Goal: Task Accomplishment & Management: Manage account settings

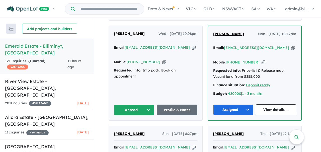
scroll to position [207, 0]
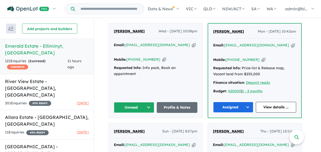
click at [192, 48] on icon "button" at bounding box center [194, 44] width 4 height 5
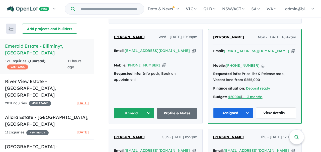
scroll to position [200, 0]
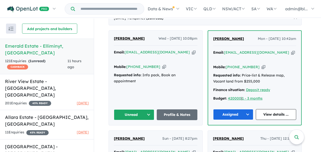
click at [162, 66] on icon "button" at bounding box center [164, 66] width 4 height 5
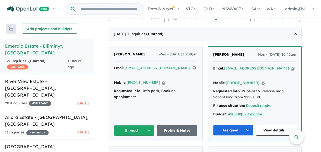
scroll to position [210, 0]
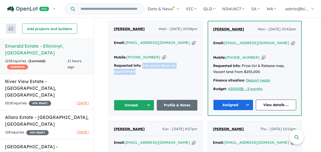
drag, startPoint x: 144, startPoint y: 64, endPoint x: 152, endPoint y: 70, distance: 10.7
click at [152, 70] on div "Requested info: Info pack, Book an appointment" at bounding box center [155, 69] width 83 height 12
copy div "Info pack, Book an appointment"
click at [151, 104] on button "Unread" at bounding box center [134, 105] width 41 height 11
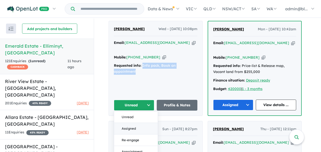
click at [142, 126] on button "Assigned" at bounding box center [136, 129] width 44 height 12
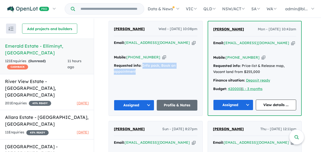
drag, startPoint x: 152, startPoint y: 34, endPoint x: 200, endPoint y: 33, distance: 48.4
click at [201, 34] on div "[PERSON_NAME] Wed - [DATE] 10:08pm Email: [EMAIL_ADDRESS][DOMAIN_NAME] Copied! …" at bounding box center [155, 68] width 93 height 94
copy span "Wed - [DATE] 10:08pm"
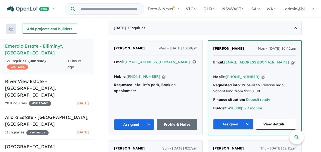
scroll to position [184, 0]
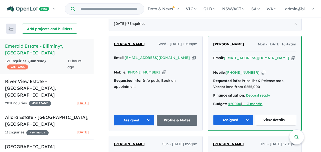
scroll to position [195, 0]
